Goal: Navigation & Orientation: Find specific page/section

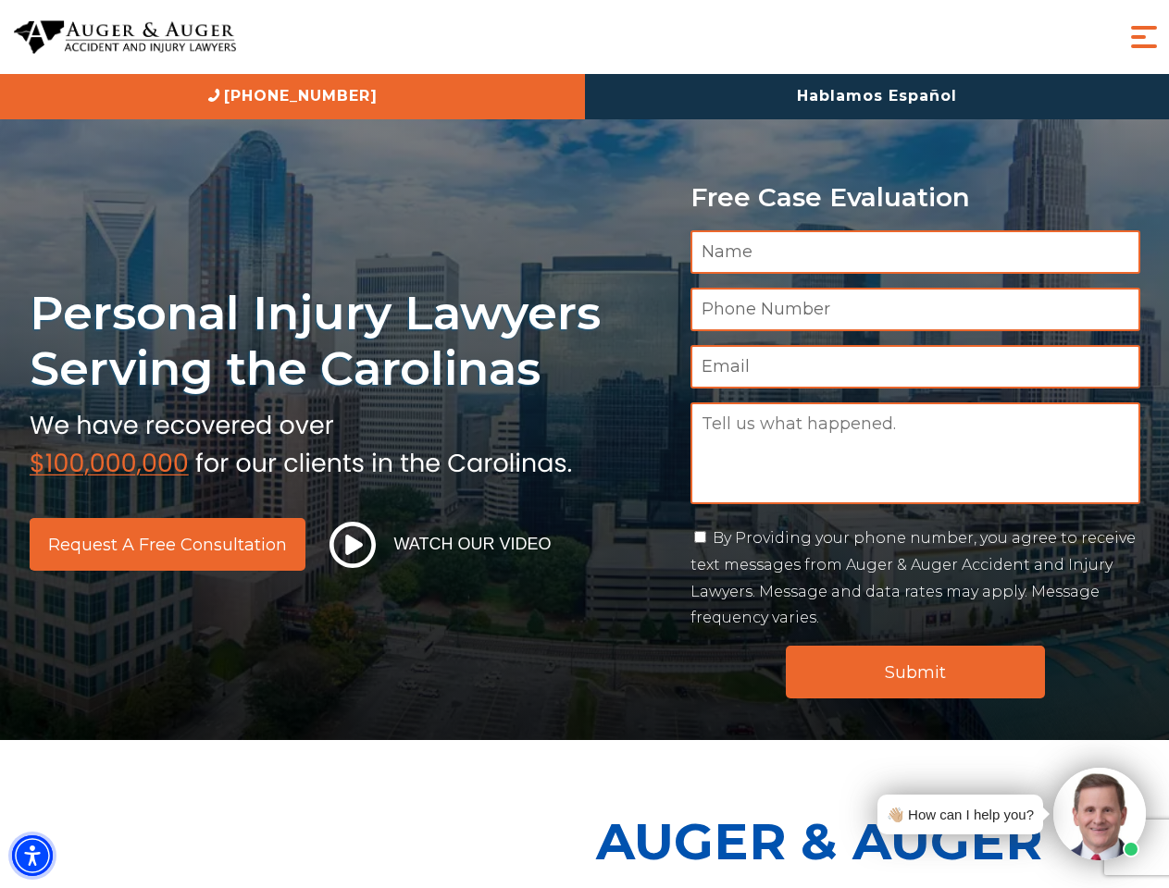
click at [32, 856] on img "Accessibility Menu" at bounding box center [32, 856] width 41 height 41
